Goal: Obtain resource: Download file/media

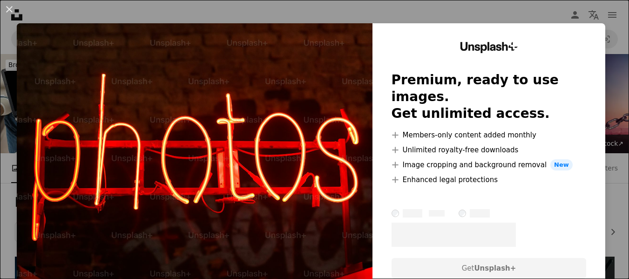
scroll to position [5725, 0]
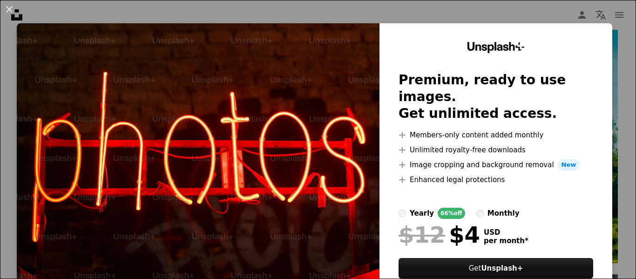
click at [619, 21] on div "An X shape Unsplash+ Premium, ready to use images. Get unlimited access. A plus…" at bounding box center [318, 139] width 636 height 279
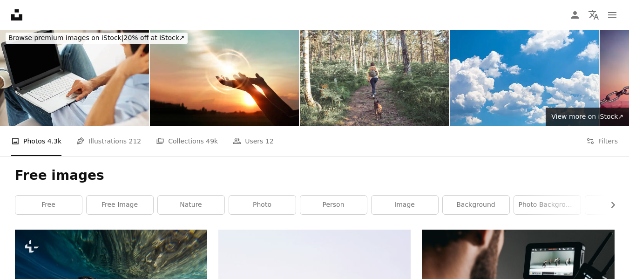
scroll to position [0, 0]
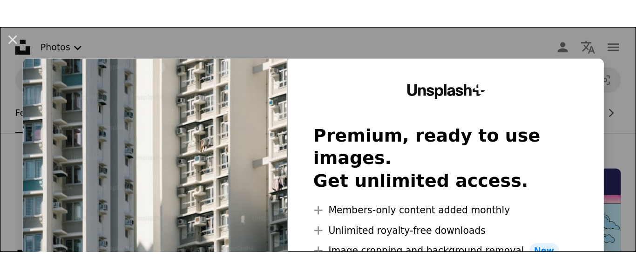
scroll to position [233, 0]
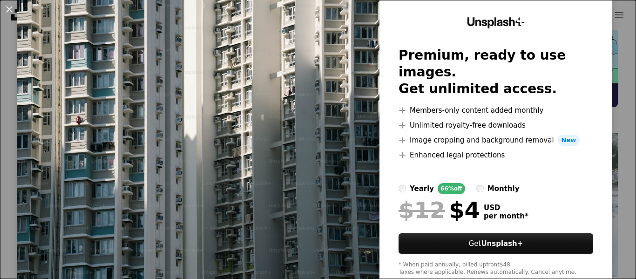
scroll to position [48, 0]
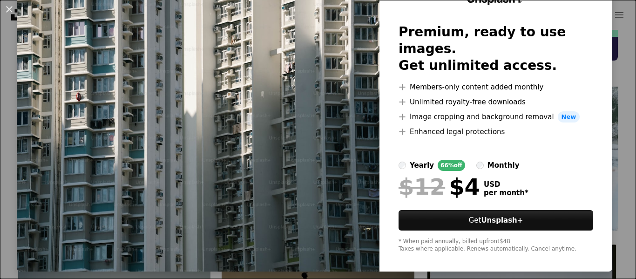
scroll to position [1, 0]
